Goal: Share content: Share content

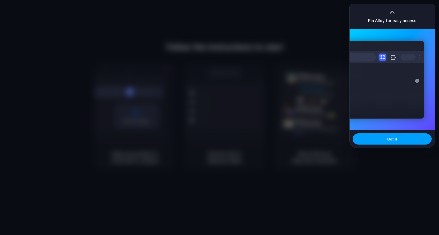
click at [398, 140] on button "Got it" at bounding box center [391, 138] width 79 height 11
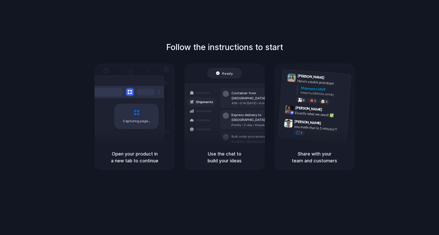
click at [264, 19] on div "Follow the instructions to start Capturing page Open your product in a new tab …" at bounding box center [224, 122] width 449 height 245
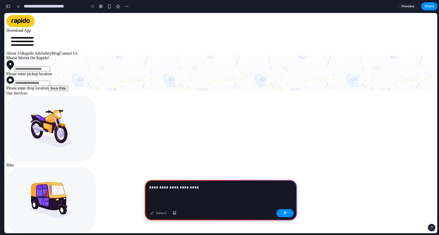
click at [166, 91] on div "Please enter pickup location Please enter drop location Book Ride" at bounding box center [220, 75] width 429 height 31
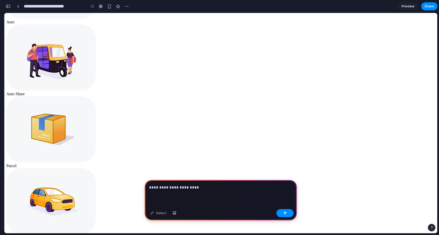
click at [207, 190] on div "**********" at bounding box center [220, 193] width 152 height 27
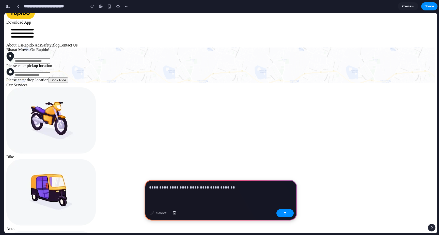
scroll to position [0, 0]
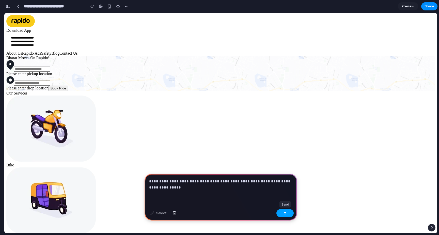
click at [287, 214] on button "button" at bounding box center [284, 213] width 17 height 8
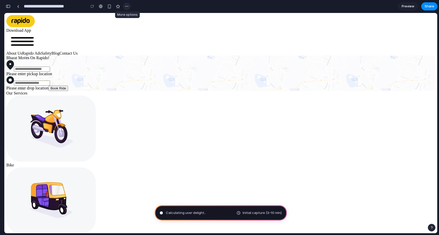
click at [130, 6] on button "button" at bounding box center [127, 7] width 8 height 8
click at [104, 54] on div "Duplicate Delete" at bounding box center [219, 117] width 439 height 235
click at [9, 6] on div "button" at bounding box center [8, 7] width 5 height 4
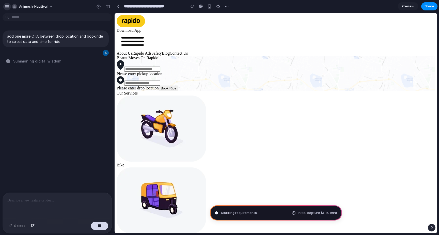
click at [7, 7] on div "button" at bounding box center [7, 6] width 5 height 5
type input "**********"
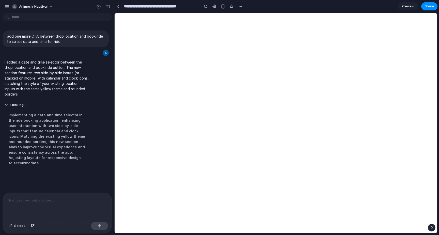
click at [18, 203] on div at bounding box center [57, 206] width 109 height 27
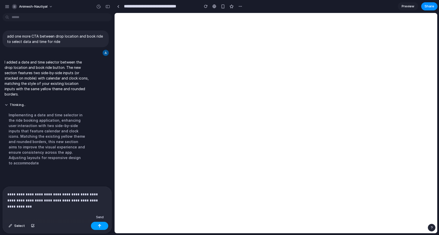
click at [103, 226] on button "button" at bounding box center [99, 226] width 17 height 8
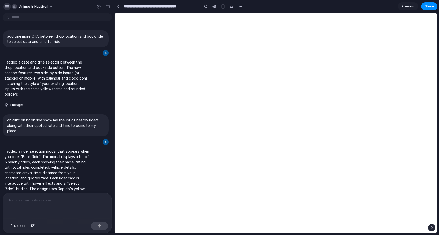
click at [8, 8] on div "button" at bounding box center [7, 6] width 5 height 5
click at [32, 200] on p at bounding box center [57, 200] width 100 height 6
click at [25, 203] on p at bounding box center [57, 200] width 100 height 6
click at [13, 202] on p at bounding box center [57, 200] width 100 height 6
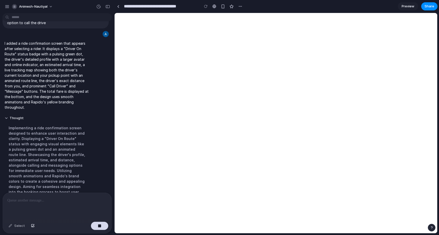
scroll to position [218, 0]
click at [408, 7] on span "Preview" at bounding box center [407, 6] width 13 height 5
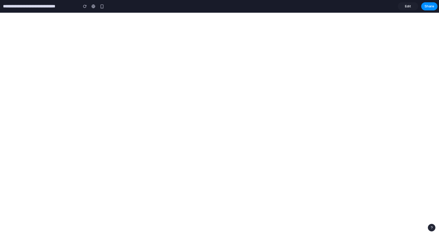
click at [407, 7] on span "Edit" at bounding box center [408, 6] width 6 height 5
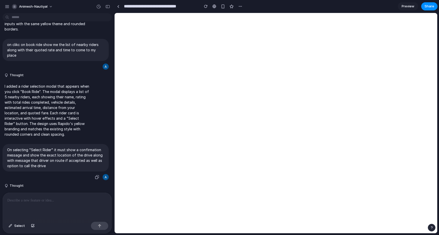
scroll to position [71, 0]
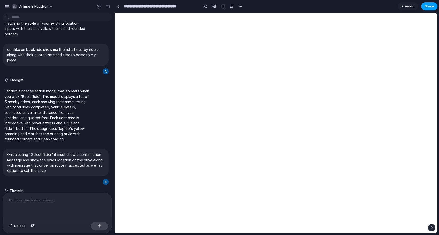
click at [430, 6] on span "Share" at bounding box center [429, 6] width 10 height 5
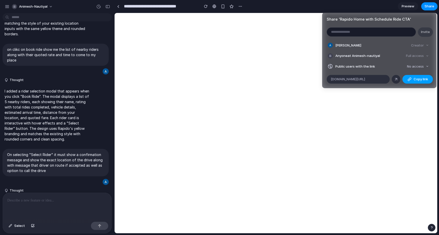
click at [425, 77] on span "Copy link" at bounding box center [420, 79] width 14 height 5
click at [418, 66] on span "No access" at bounding box center [415, 66] width 17 height 5
click at [369, 120] on div "No access Full access" at bounding box center [219, 117] width 439 height 235
click at [417, 79] on span "Copy link" at bounding box center [420, 79] width 14 height 5
